Goal: Information Seeking & Learning: Learn about a topic

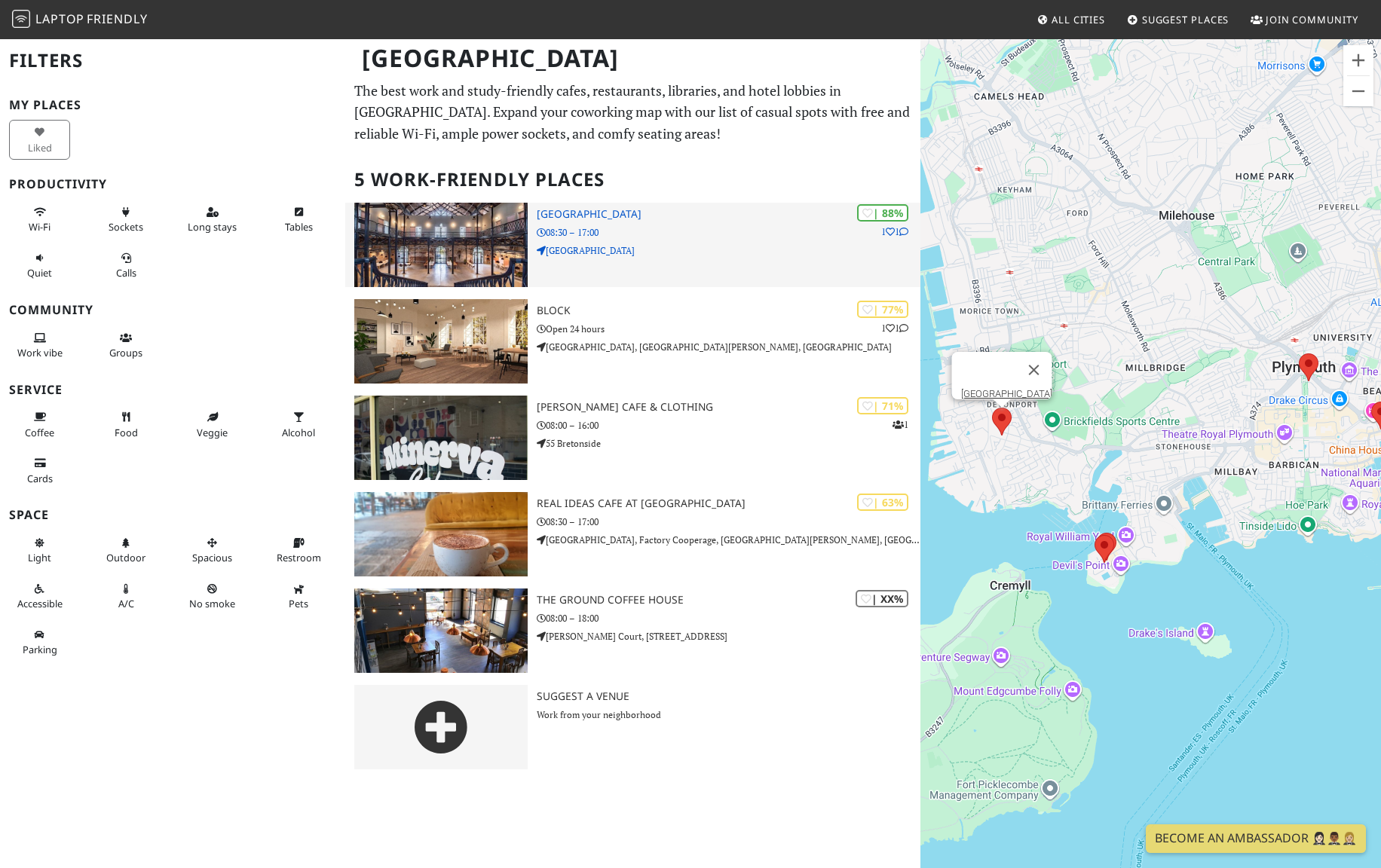
click at [407, 239] on img at bounding box center [441, 244] width 173 height 84
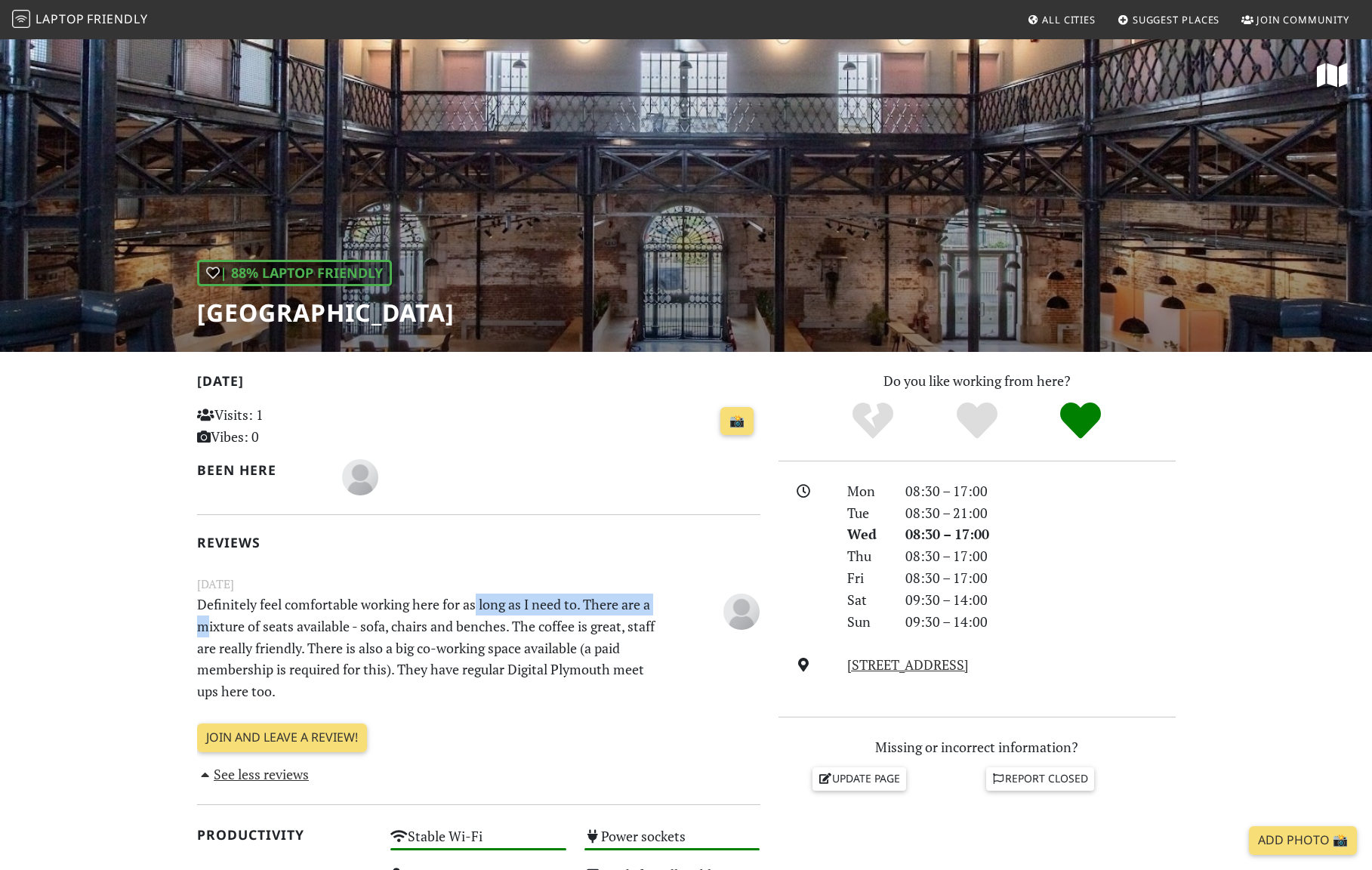
drag, startPoint x: 210, startPoint y: 616, endPoint x: 477, endPoint y: 613, distance: 267.0
click at [477, 613] on p "Definitely feel comfortable working here for as long as I need to. There are a …" at bounding box center [431, 648] width 485 height 109
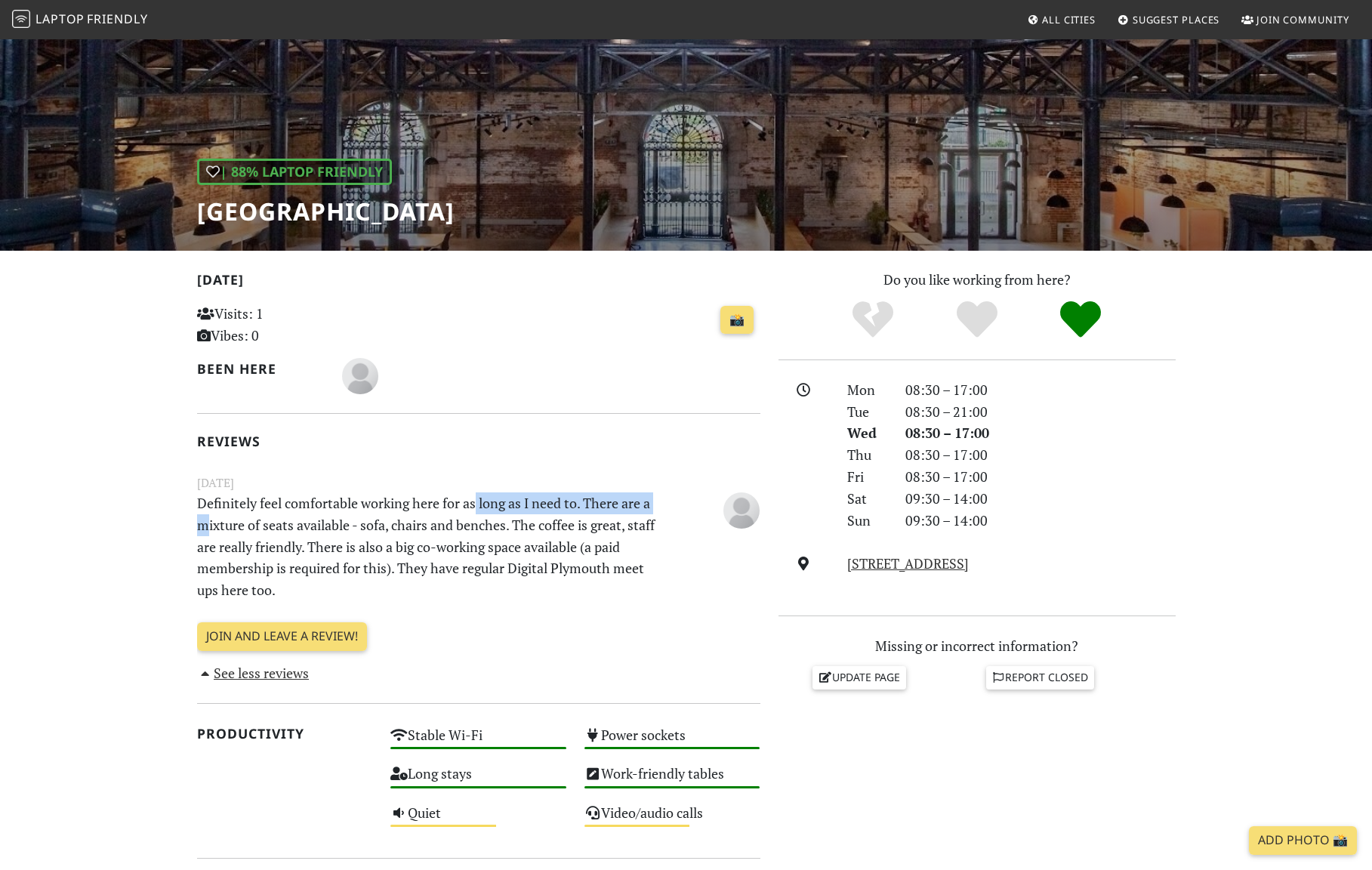
scroll to position [151, 0]
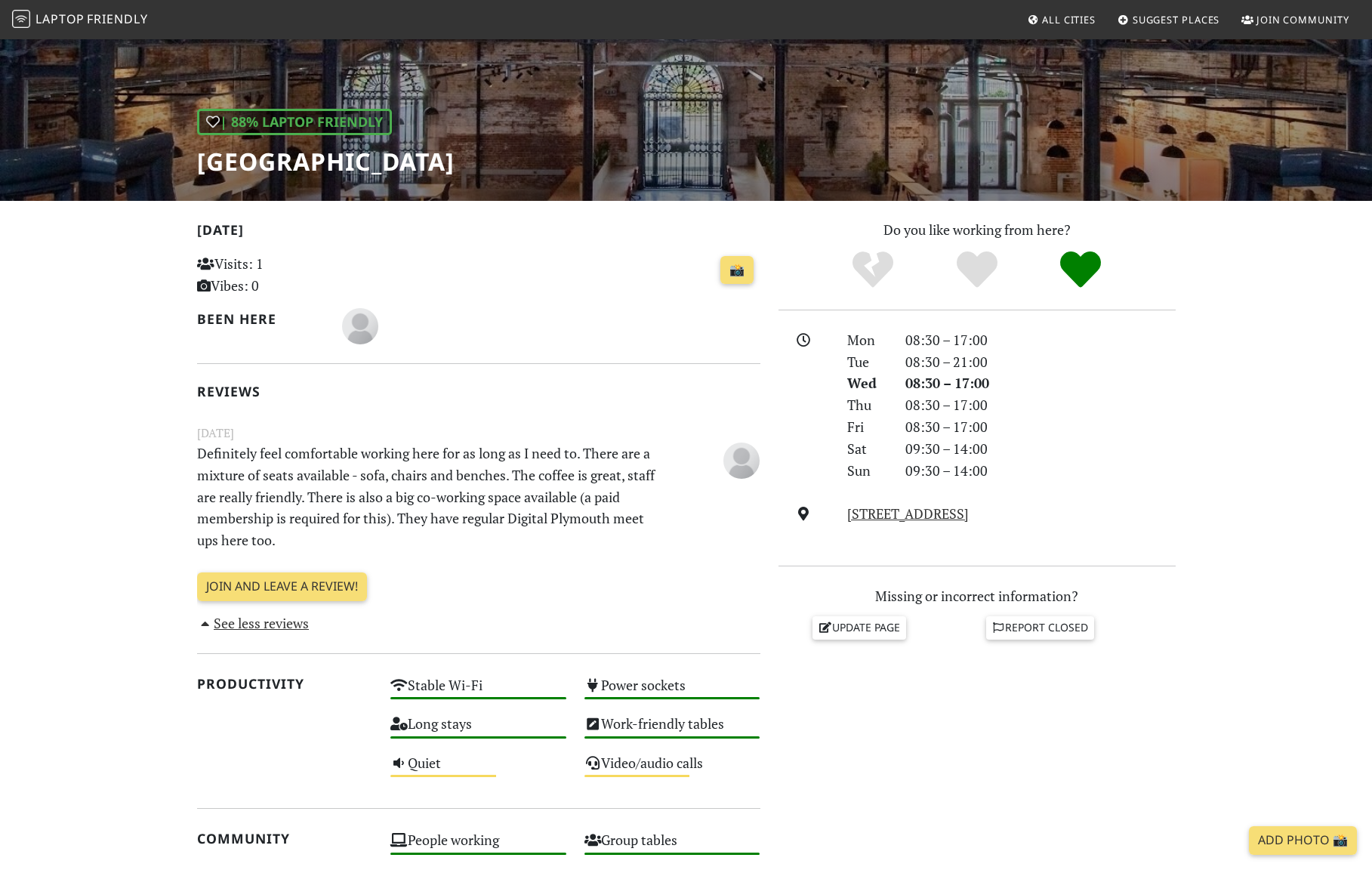
click at [220, 501] on p "Definitely feel comfortable working here for as long as I need to. There are a …" at bounding box center [431, 497] width 485 height 109
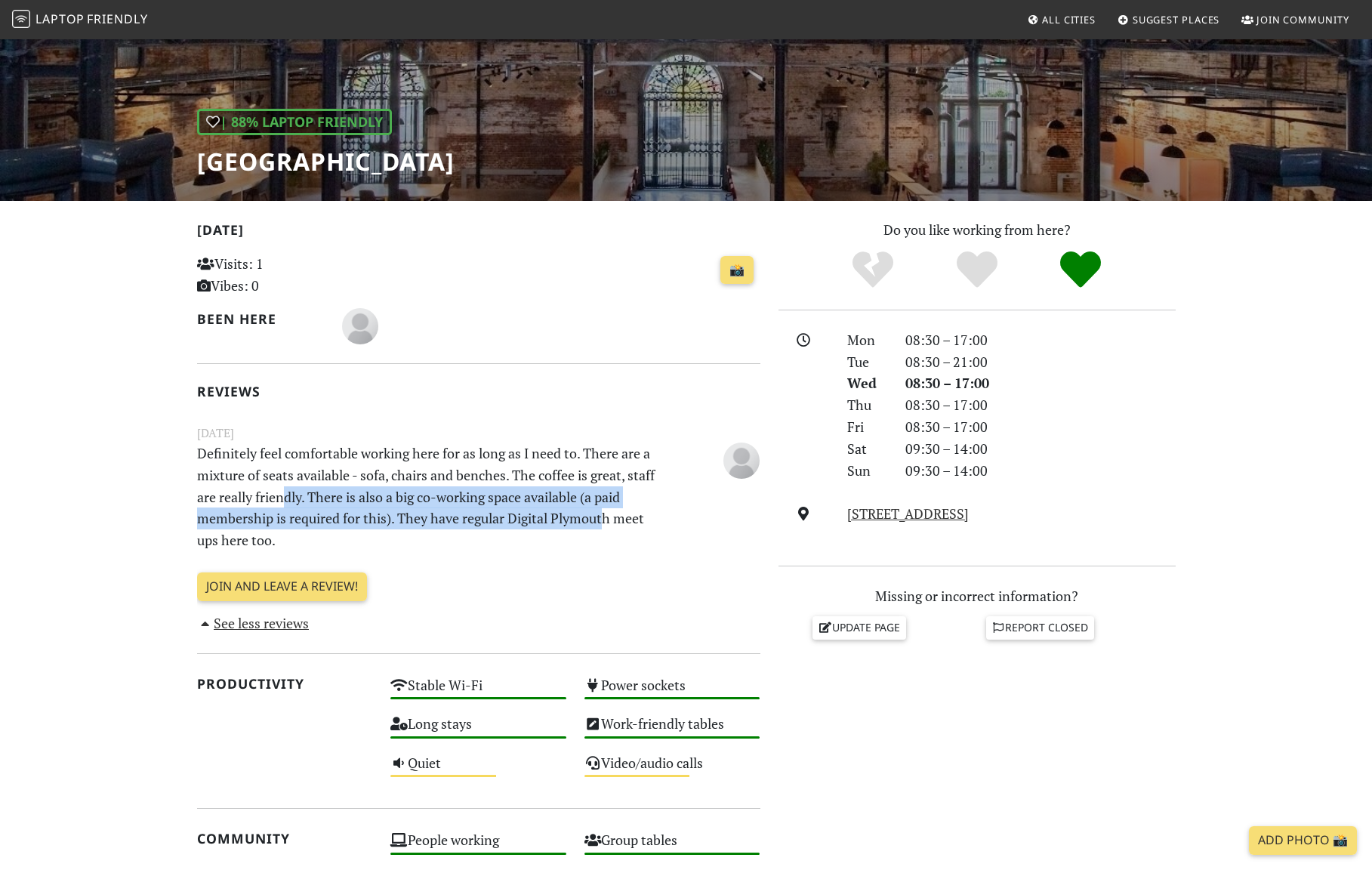
drag, startPoint x: 288, startPoint y: 500, endPoint x: 605, endPoint y: 519, distance: 317.6
click at [605, 519] on p "Definitely feel comfortable working here for as long as I need to. There are a …" at bounding box center [431, 497] width 485 height 109
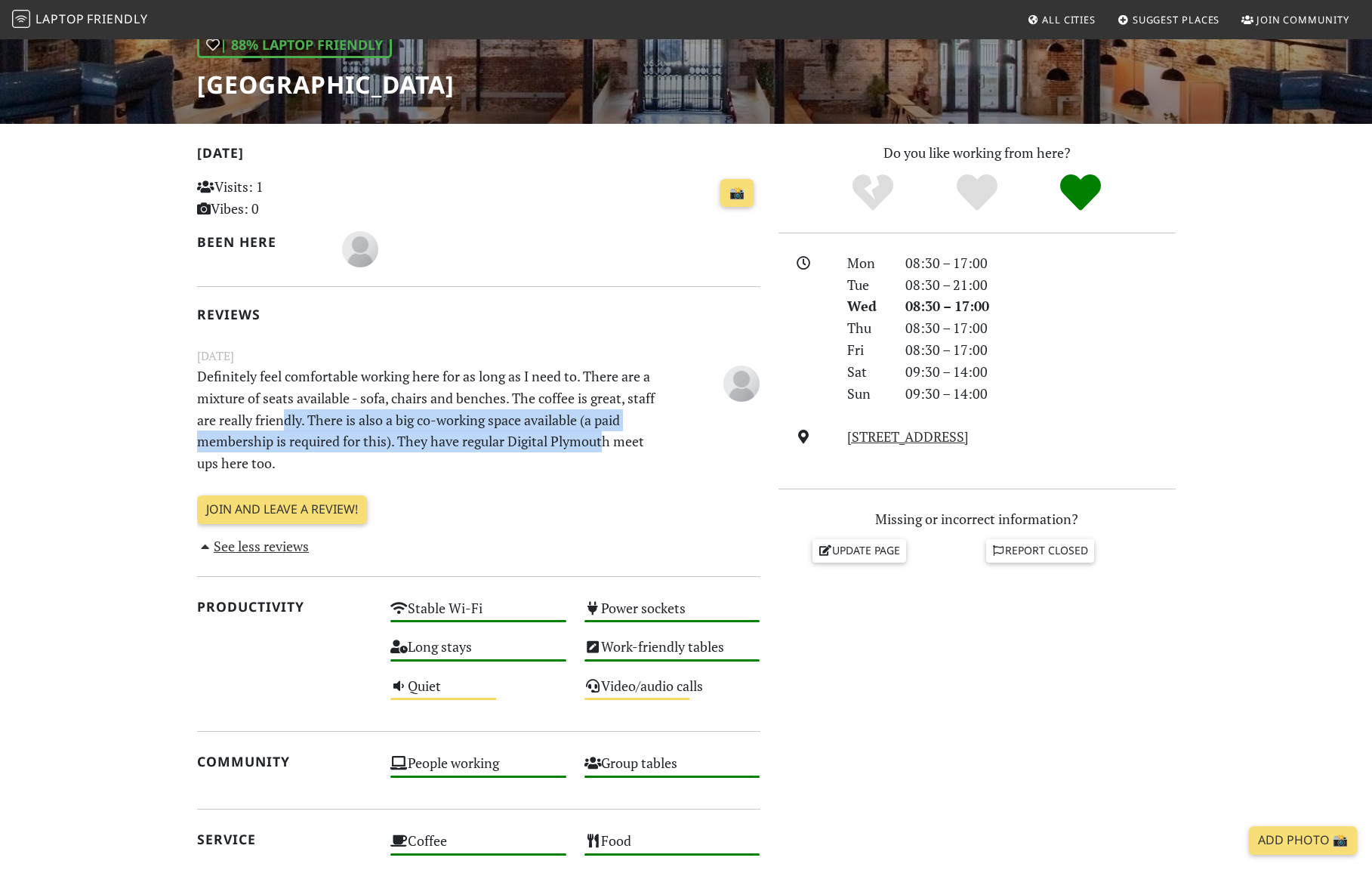
scroll to position [0, 0]
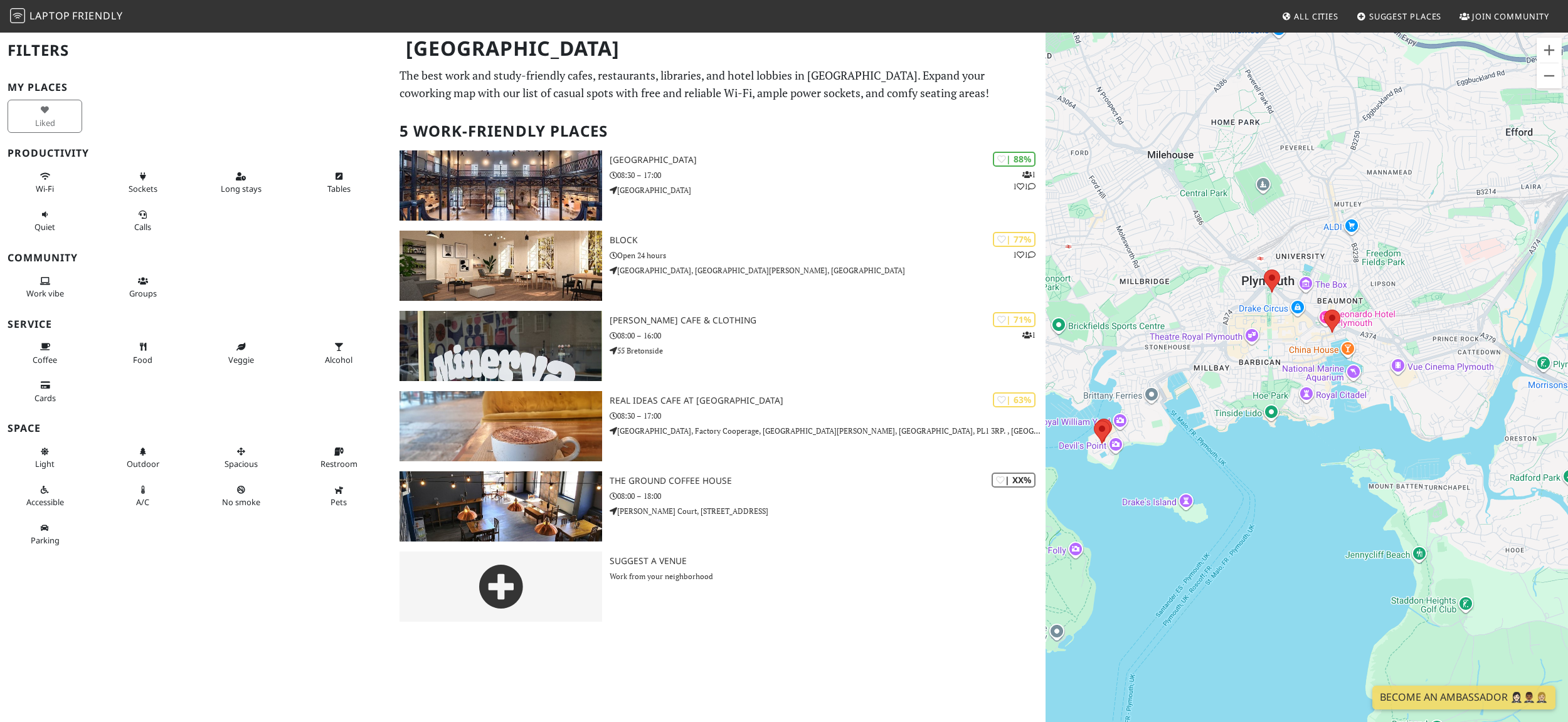
drag, startPoint x: 1353, startPoint y: 379, endPoint x: 1196, endPoint y: 405, distance: 159.1
click at [1148, 405] on div "To navigate, press the arrow keys." at bounding box center [1307, 392] width 522 height 722
